Goal: Book appointment/travel/reservation

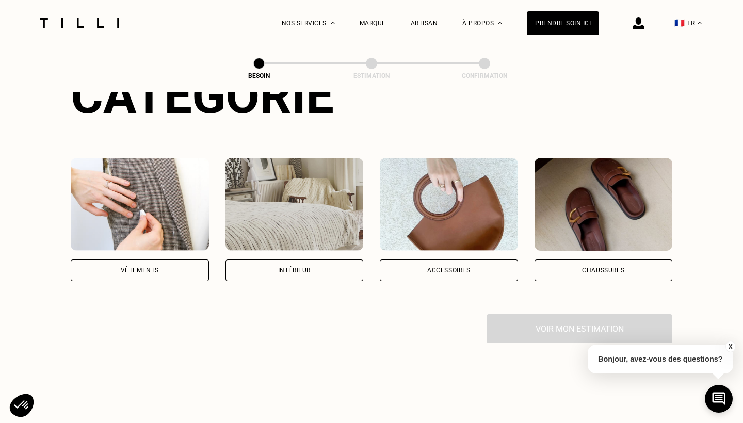
scroll to position [151, 0]
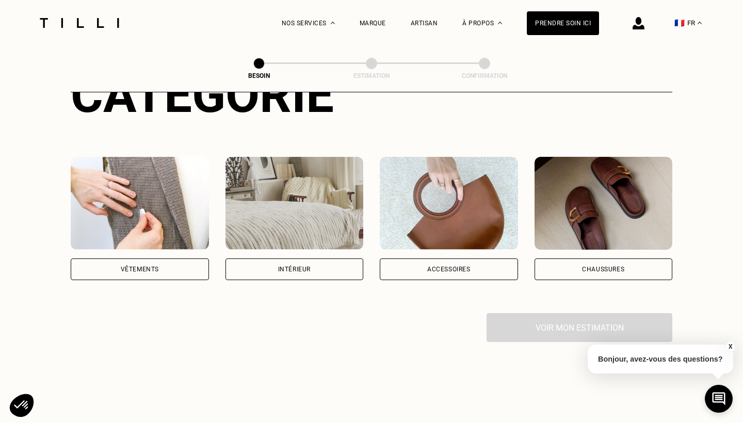
click at [300, 266] on div "Intérieur" at bounding box center [294, 269] width 33 height 6
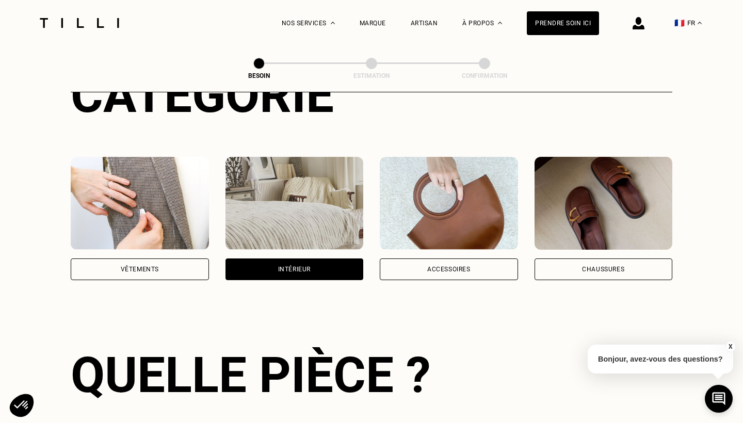
scroll to position [336, 0]
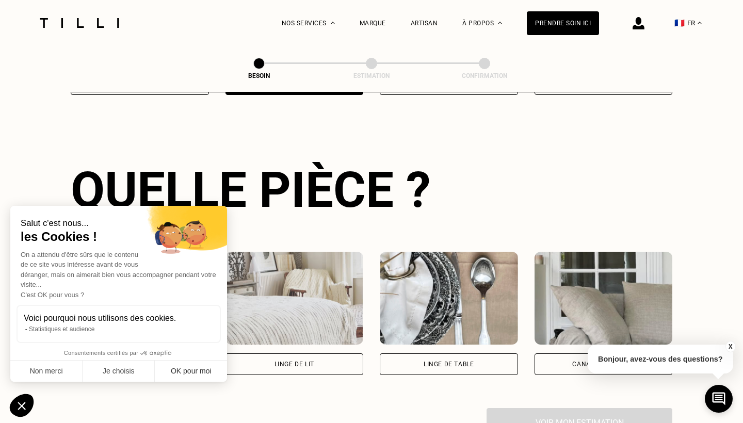
click at [199, 366] on button "OK pour moi" at bounding box center [191, 372] width 72 height 22
checkbox input "true"
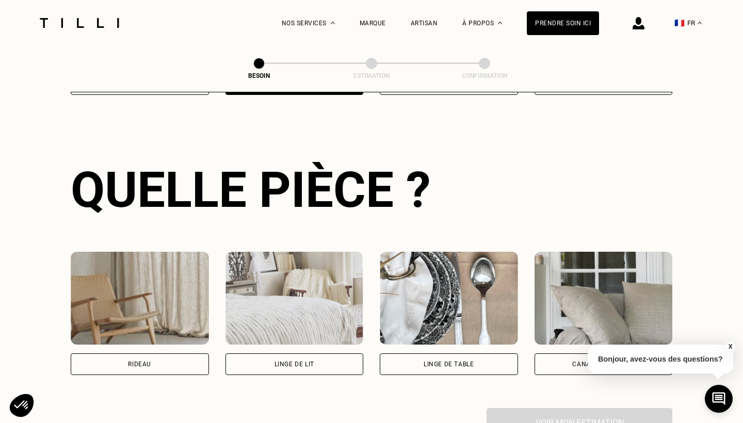
click at [193, 356] on div "Rideau" at bounding box center [140, 365] width 138 height 22
select select "FR"
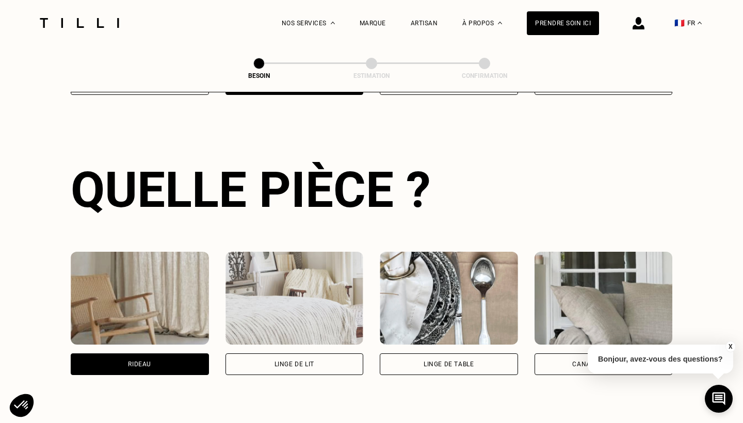
scroll to position [616, 0]
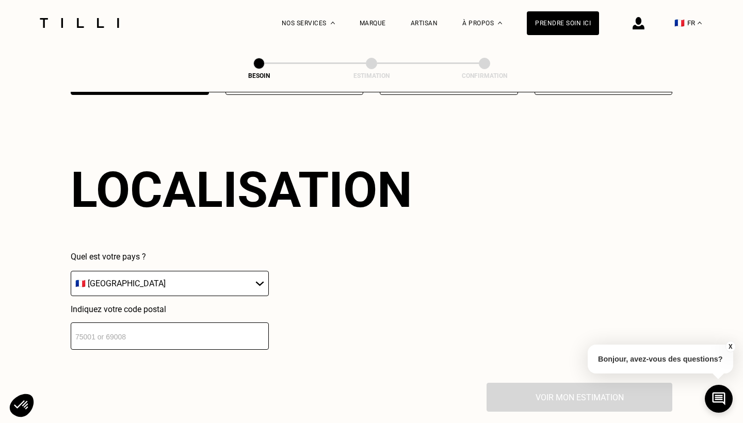
click at [209, 337] on input "number" at bounding box center [170, 336] width 198 height 27
type input "53000"
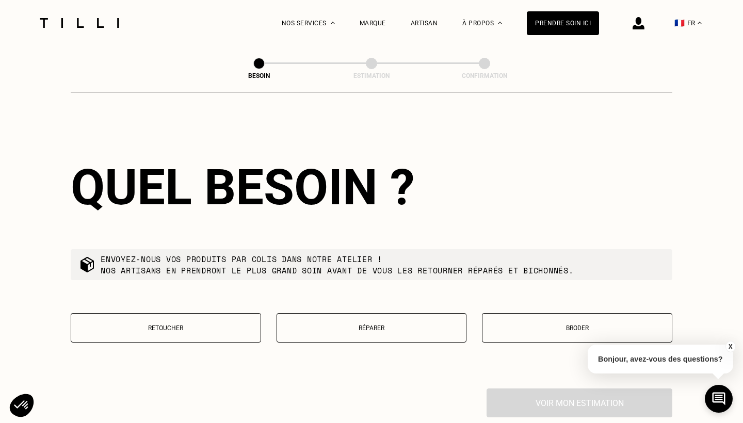
scroll to position [875, 0]
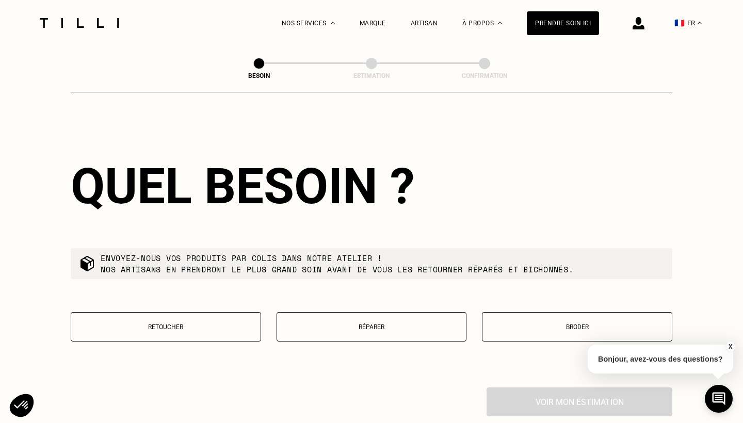
click at [183, 324] on p "Retoucher" at bounding box center [165, 327] width 179 height 7
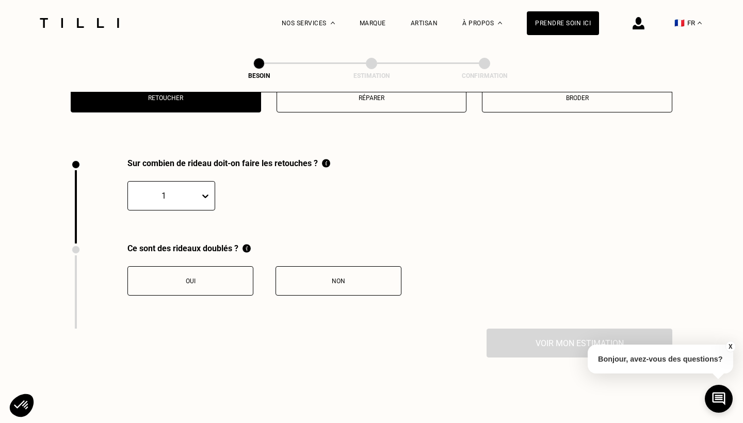
scroll to position [1138, 0]
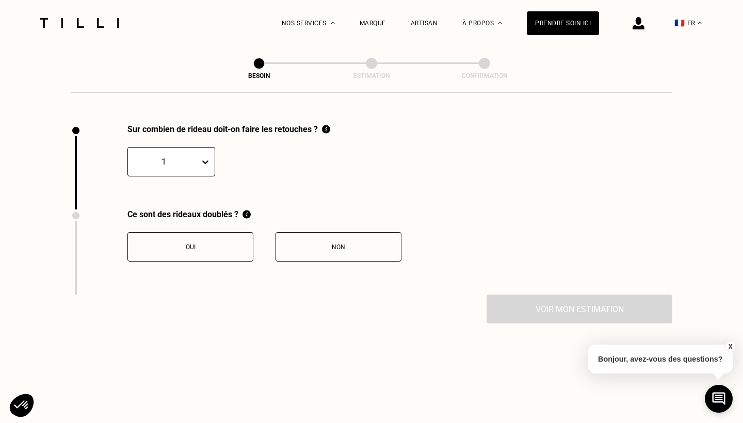
click at [177, 156] on div at bounding box center [163, 162] width 61 height 12
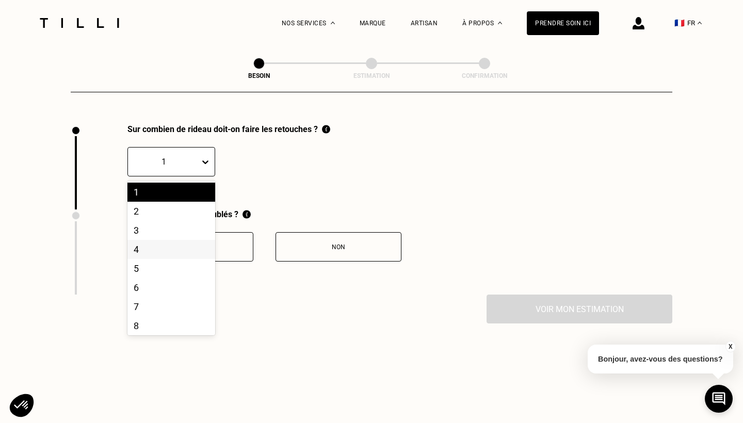
click at [152, 240] on div "4" at bounding box center [171, 249] width 88 height 19
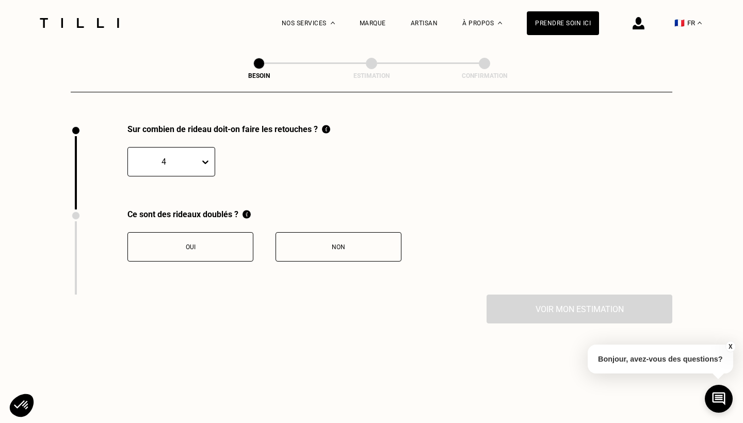
click at [340, 242] on button "Non" at bounding box center [339, 246] width 126 height 29
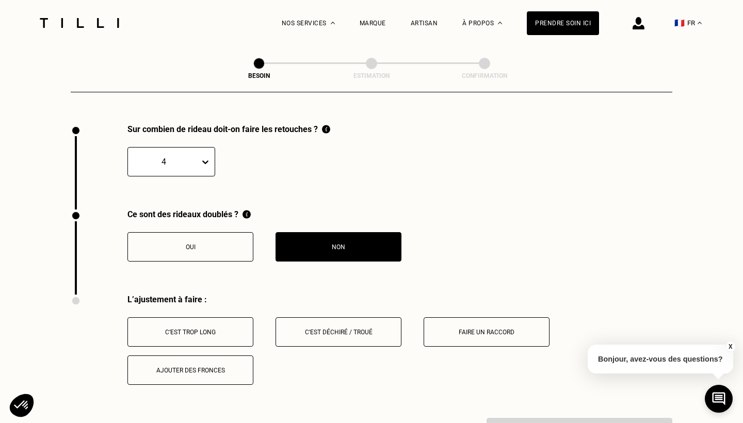
scroll to position [1308, 0]
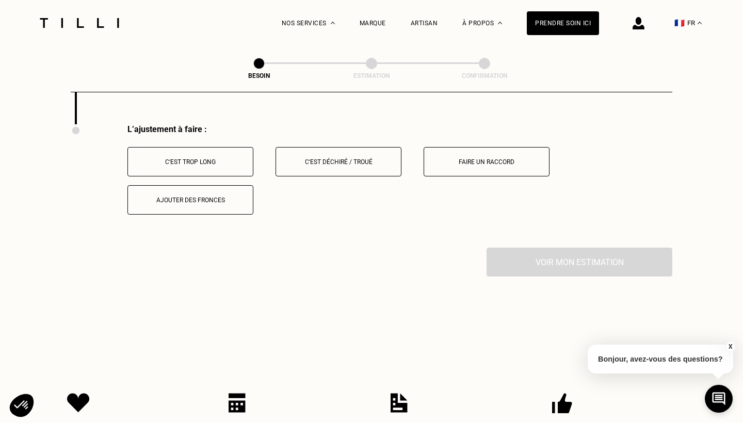
click at [186, 158] on div "C‘est trop long" at bounding box center [190, 161] width 115 height 7
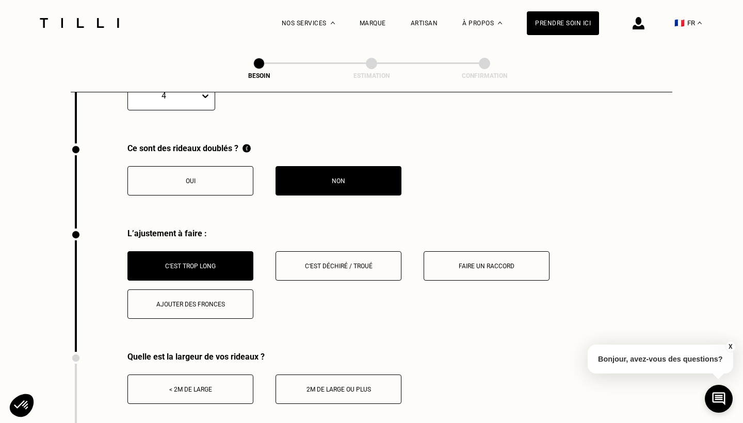
scroll to position [1204, 0]
